Goal: Transaction & Acquisition: Purchase product/service

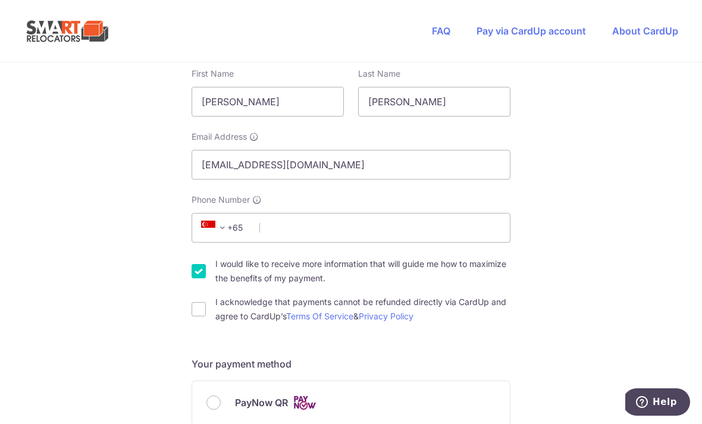
scroll to position [216, 0]
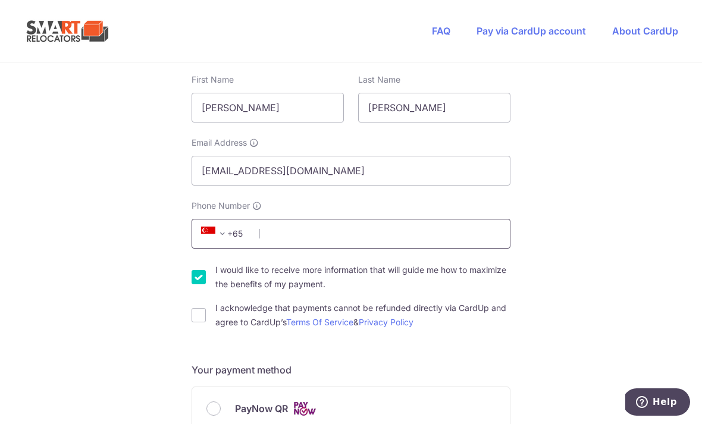
click at [358, 246] on input "Phone Number" at bounding box center [351, 234] width 319 height 30
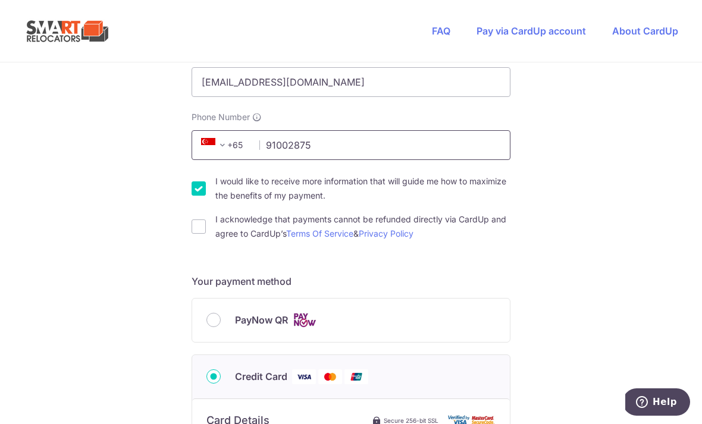
scroll to position [356, 0]
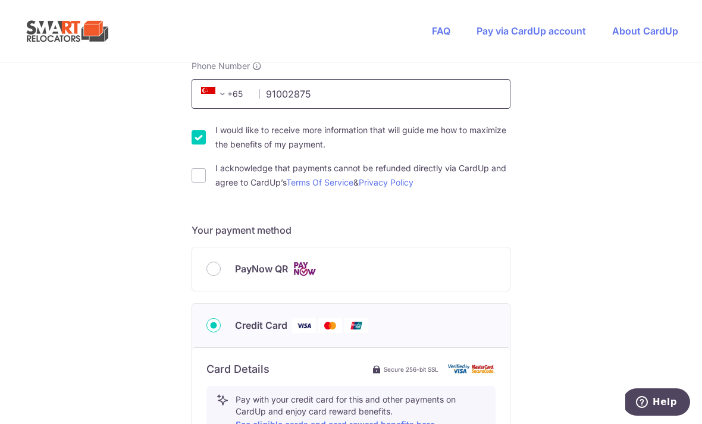
type input "91002875"
click at [195, 174] on input "I acknowledge that payments cannot be refunded directly via CardUp and agree to…" at bounding box center [199, 175] width 14 height 14
checkbox input "true"
click at [198, 140] on input "I would like to receive more information that will guide me how to maximize the…" at bounding box center [199, 137] width 14 height 14
checkbox input "false"
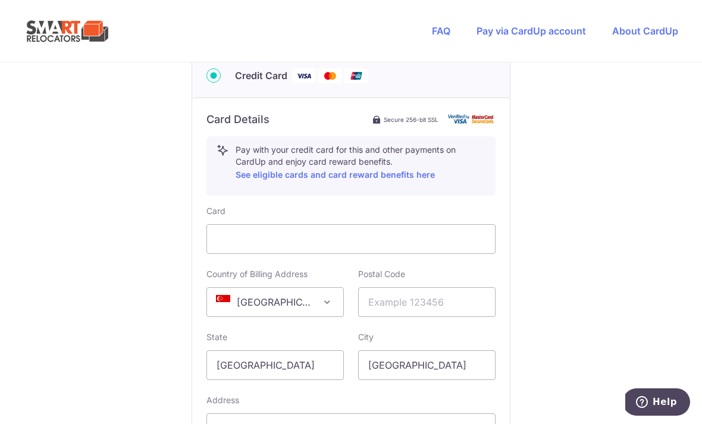
scroll to position [607, 0]
click at [430, 308] on input "text" at bounding box center [426, 301] width 137 height 30
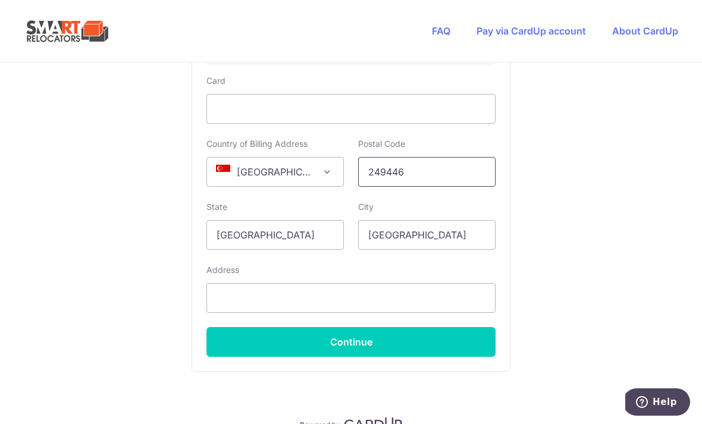
scroll to position [755, 0]
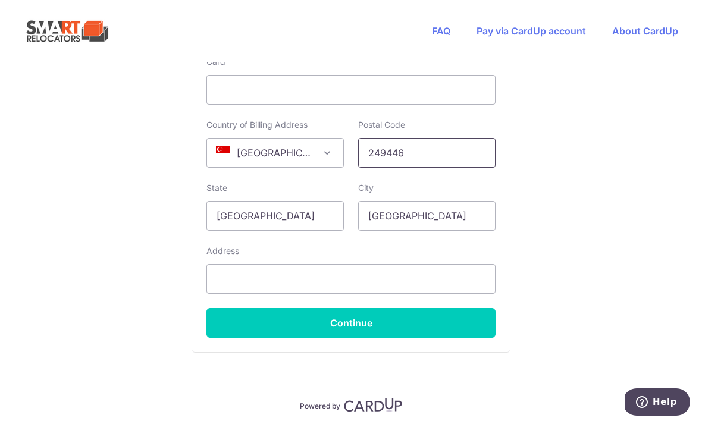
type input "249446"
click at [451, 290] on input "text" at bounding box center [351, 279] width 289 height 30
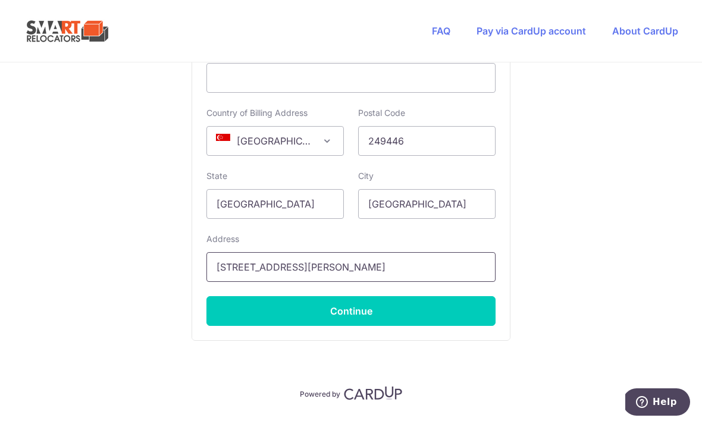
scroll to position [766, 0]
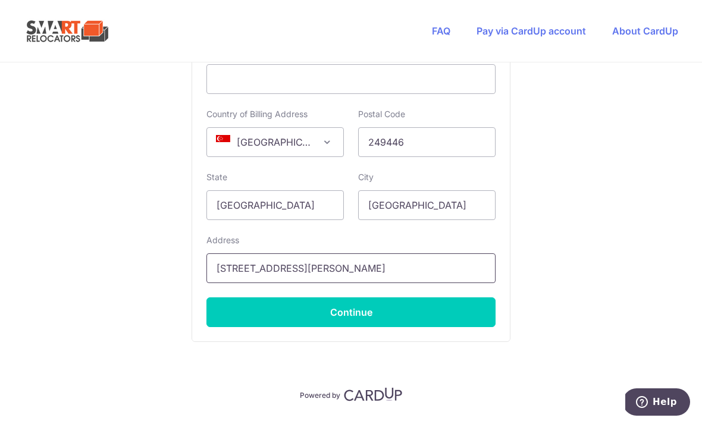
type input "[STREET_ADDRESS][PERSON_NAME]"
click at [467, 323] on button "Continue" at bounding box center [351, 313] width 289 height 30
type input "**** 9886"
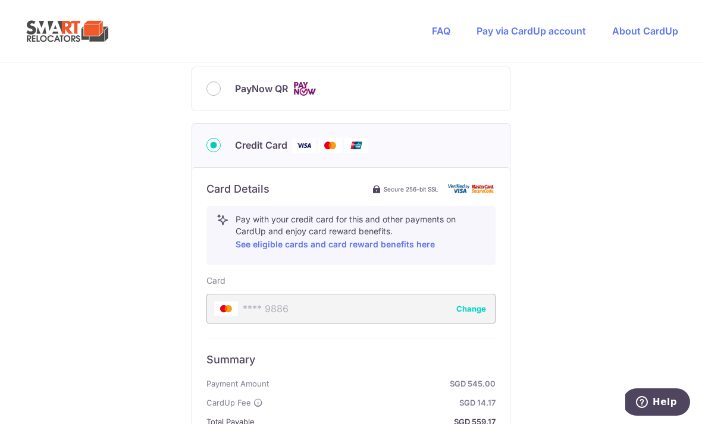
scroll to position [547, 0]
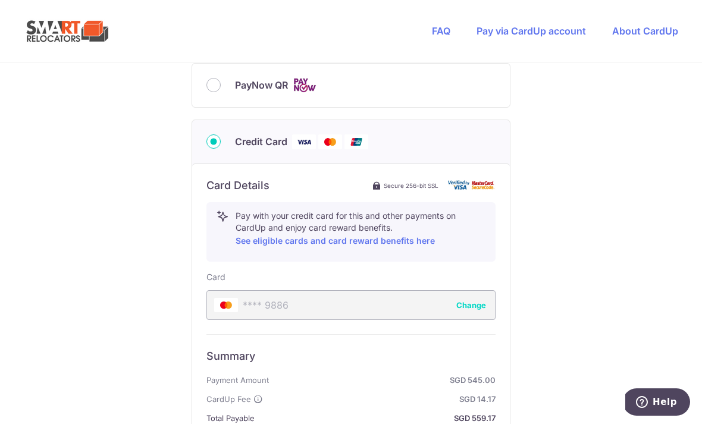
click at [211, 85] on input "PayNow QR" at bounding box center [214, 85] width 14 height 14
radio input "true"
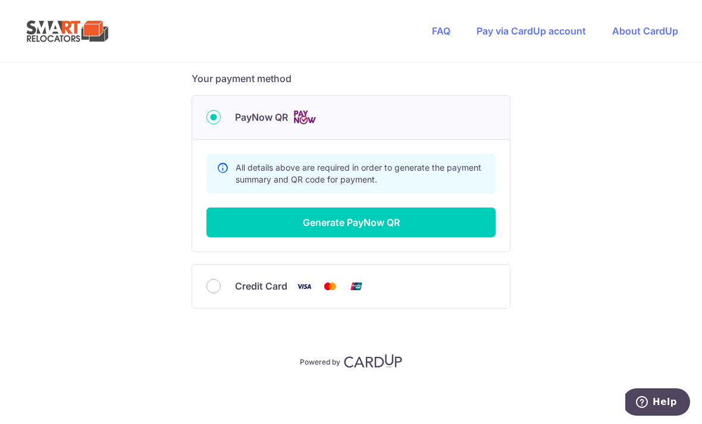
scroll to position [474, 0]
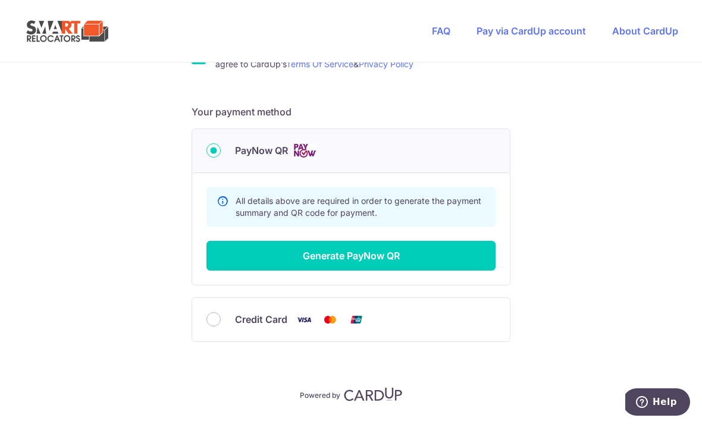
click at [462, 259] on button "Generate PayNow QR" at bounding box center [351, 256] width 289 height 30
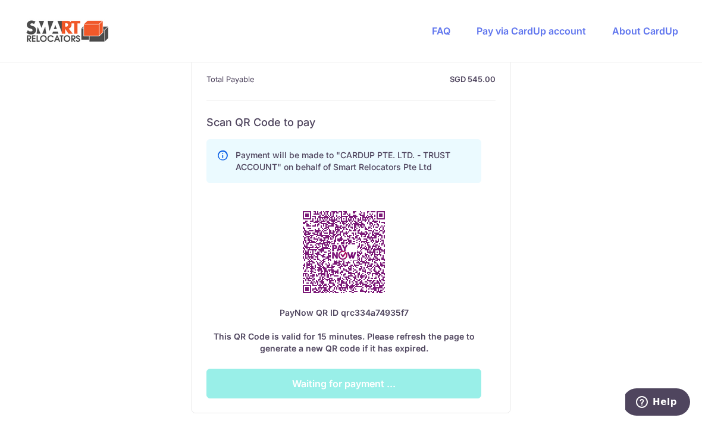
scroll to position [667, 0]
